Goal: Information Seeking & Learning: Understand process/instructions

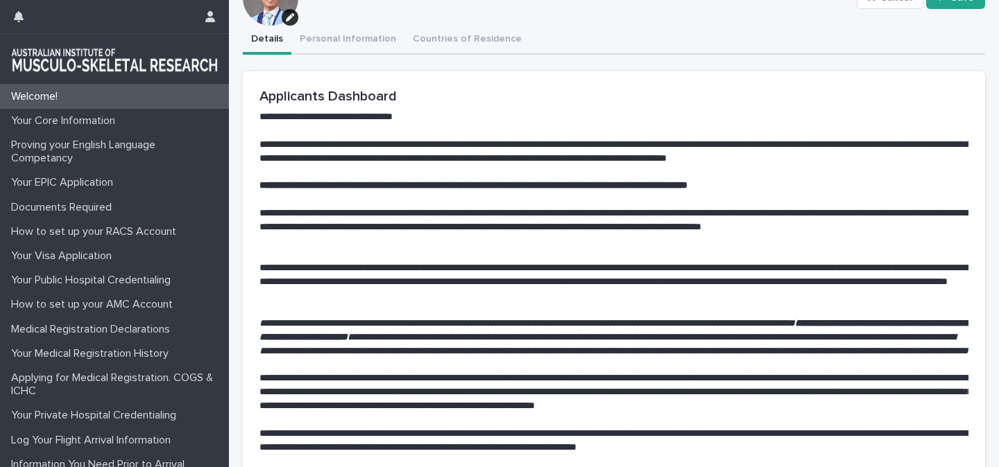
scroll to position [333, 0]
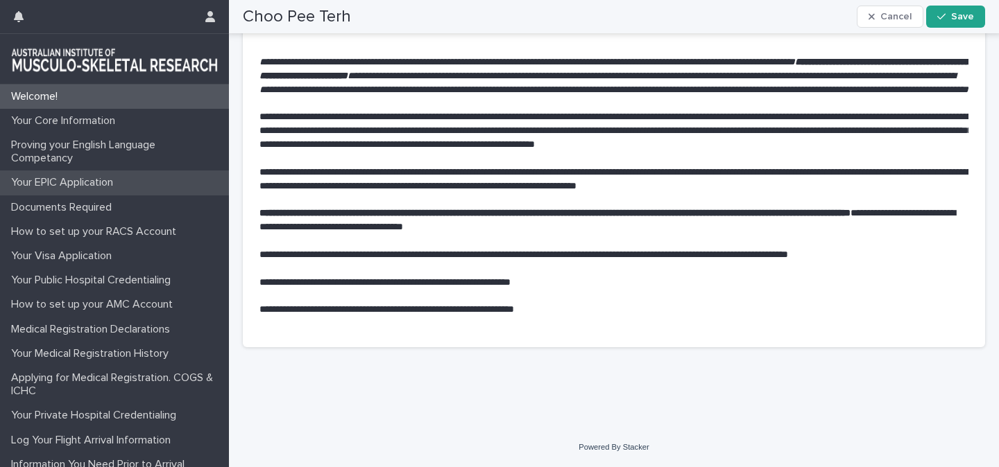
click at [62, 182] on p "Your EPIC Application" at bounding box center [65, 182] width 119 height 13
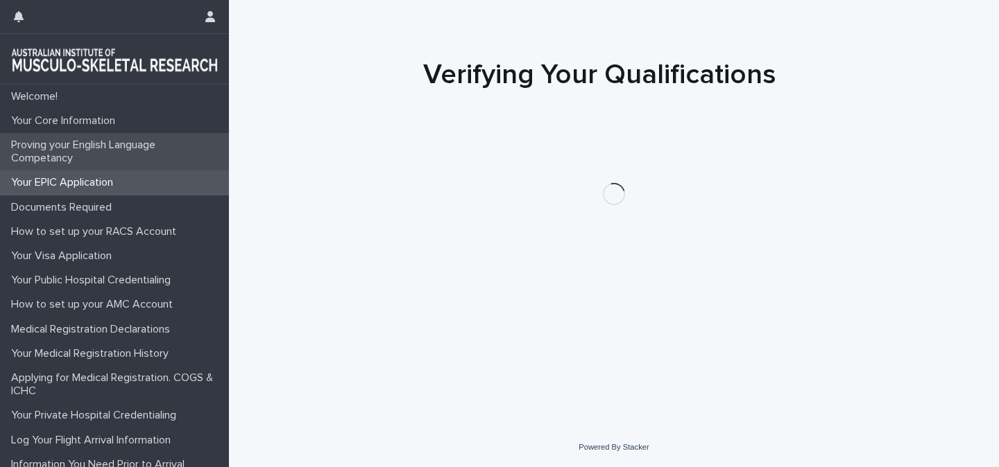
click at [60, 153] on p "Proving your English Language Competancy" at bounding box center [117, 152] width 223 height 26
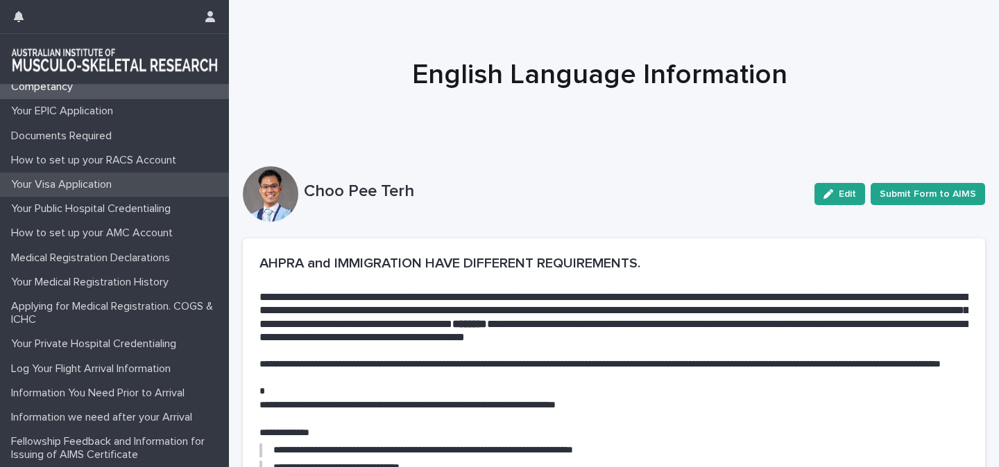
click at [71, 185] on p "Your Visa Application" at bounding box center [64, 184] width 117 height 13
